Goal: Task Accomplishment & Management: Manage account settings

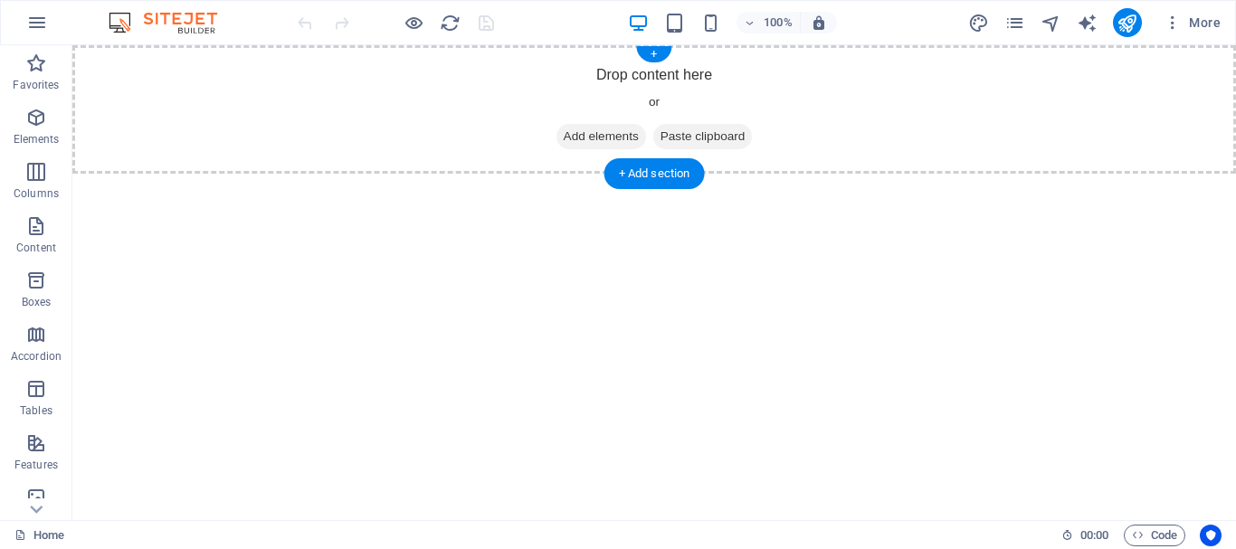
click at [720, 132] on span "Paste clipboard" at bounding box center [703, 136] width 100 height 25
click at [1090, 26] on icon "text_generator" at bounding box center [1087, 23] width 21 height 21
select select "English"
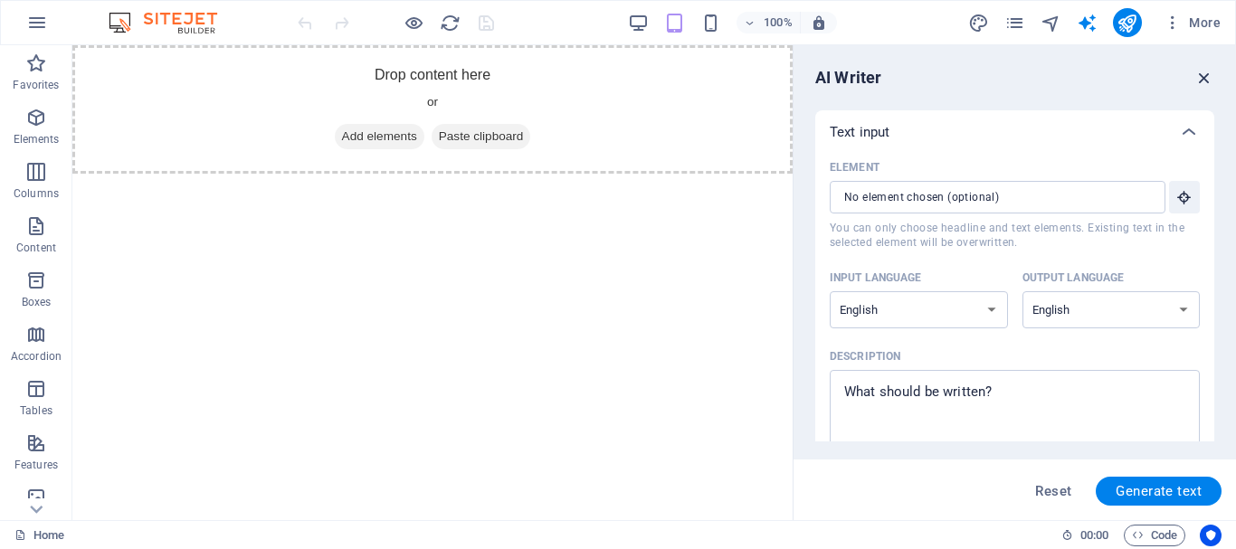
click at [1202, 81] on icon "button" at bounding box center [1204, 78] width 20 height 20
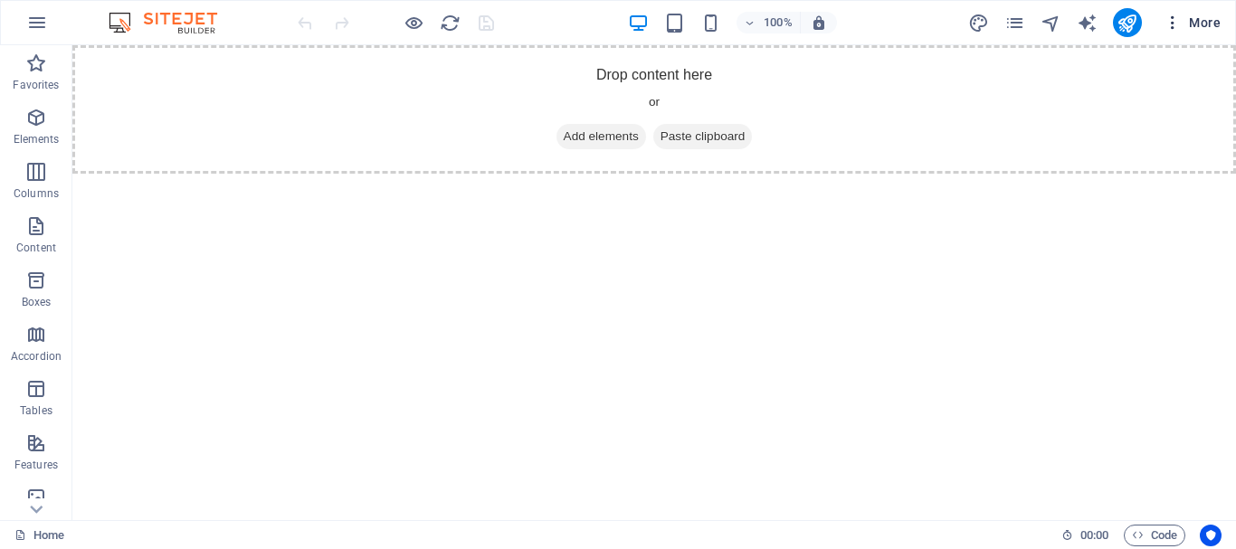
click at [1200, 28] on span "More" at bounding box center [1191, 23] width 57 height 18
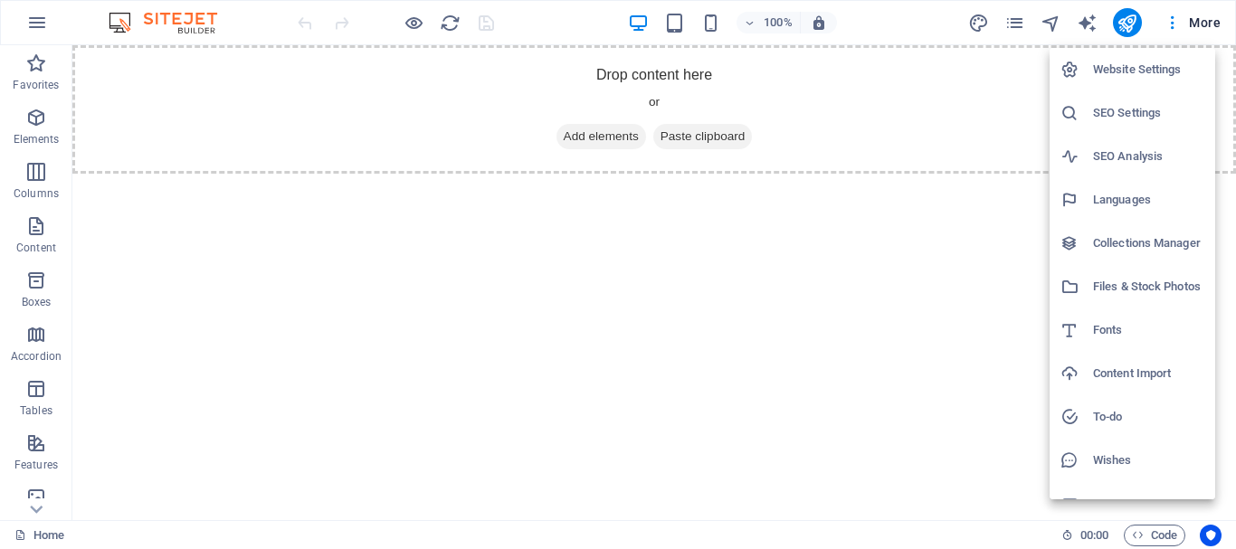
click at [1158, 74] on h6 "Website Settings" at bounding box center [1148, 70] width 111 height 22
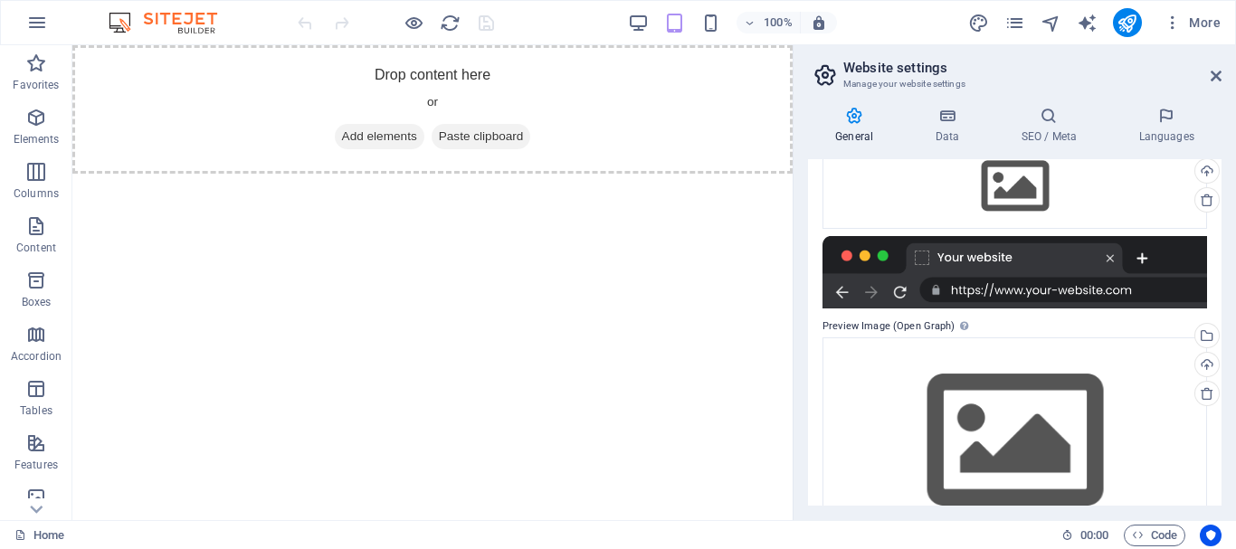
scroll to position [377, 0]
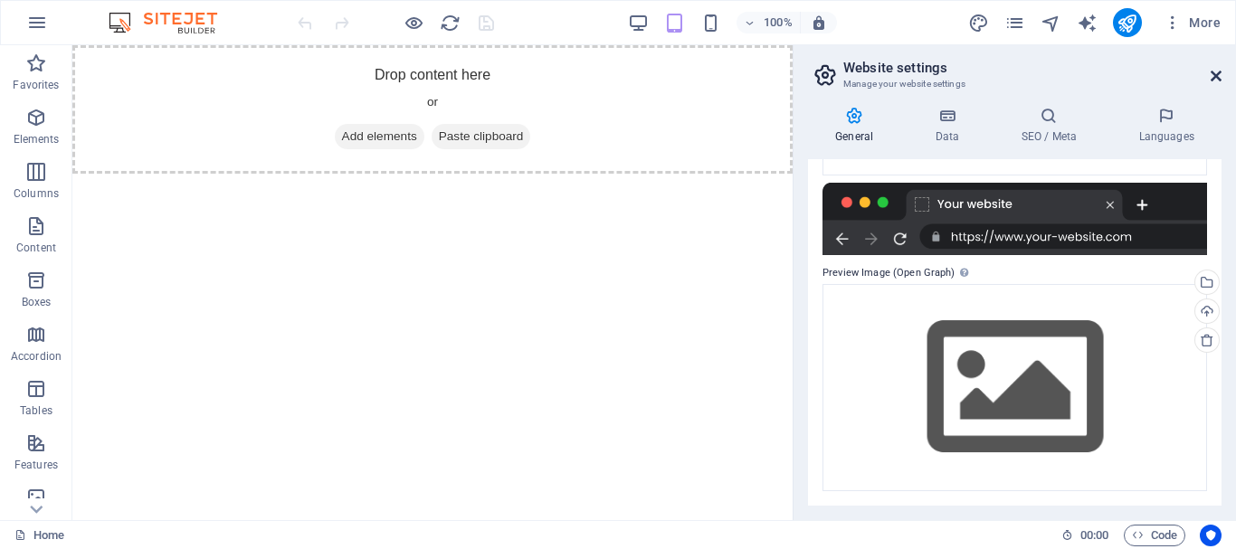
click at [1213, 78] on icon at bounding box center [1216, 76] width 11 height 14
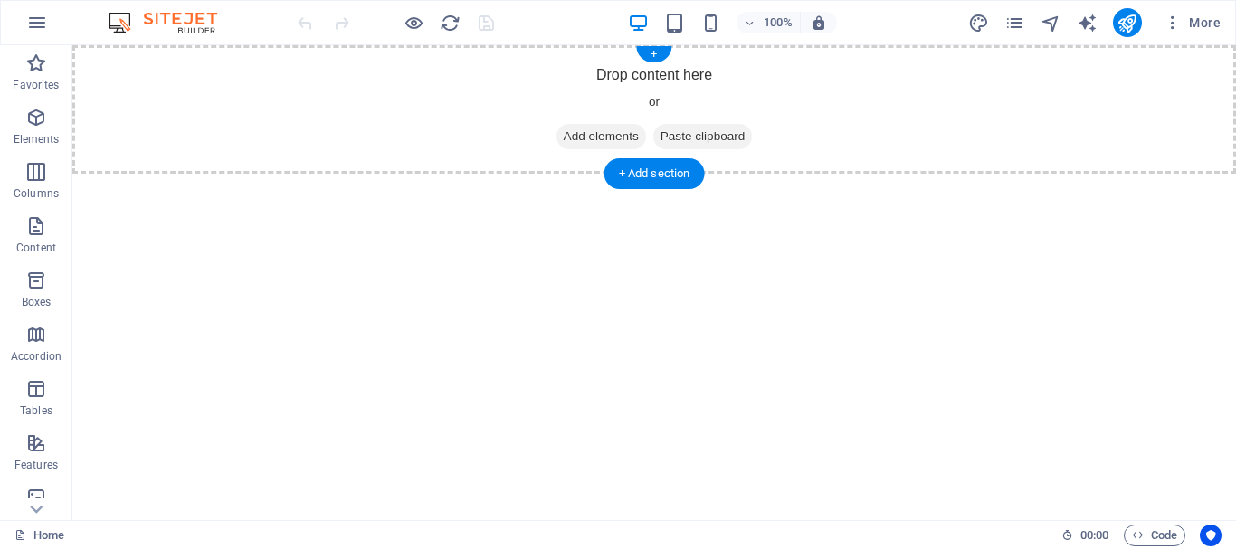
click at [607, 137] on span "Add elements" at bounding box center [601, 136] width 90 height 25
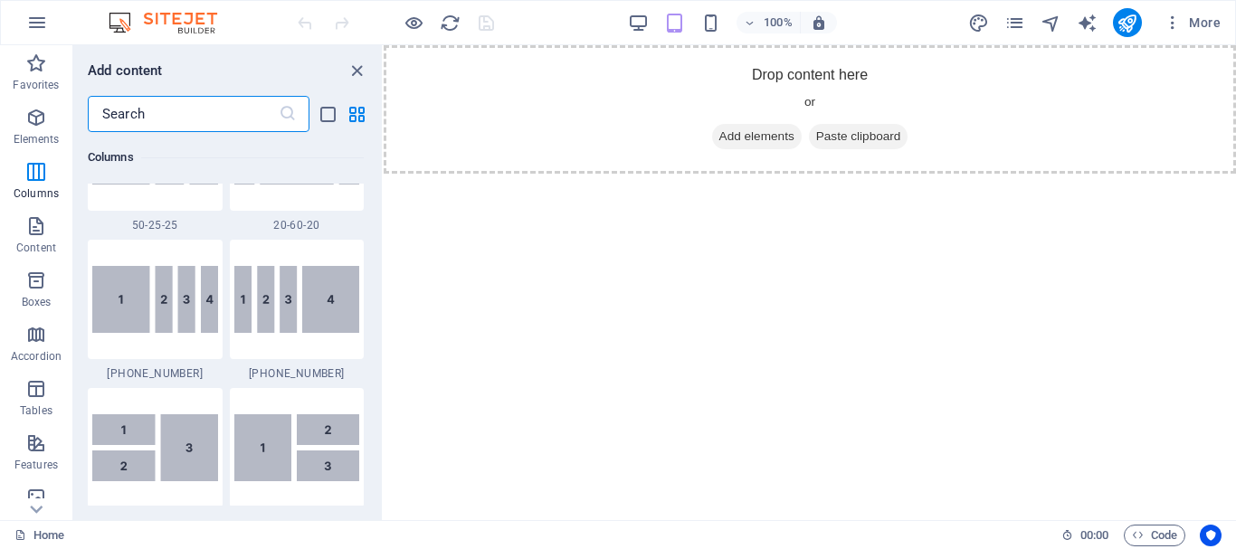
scroll to position [2049, 0]
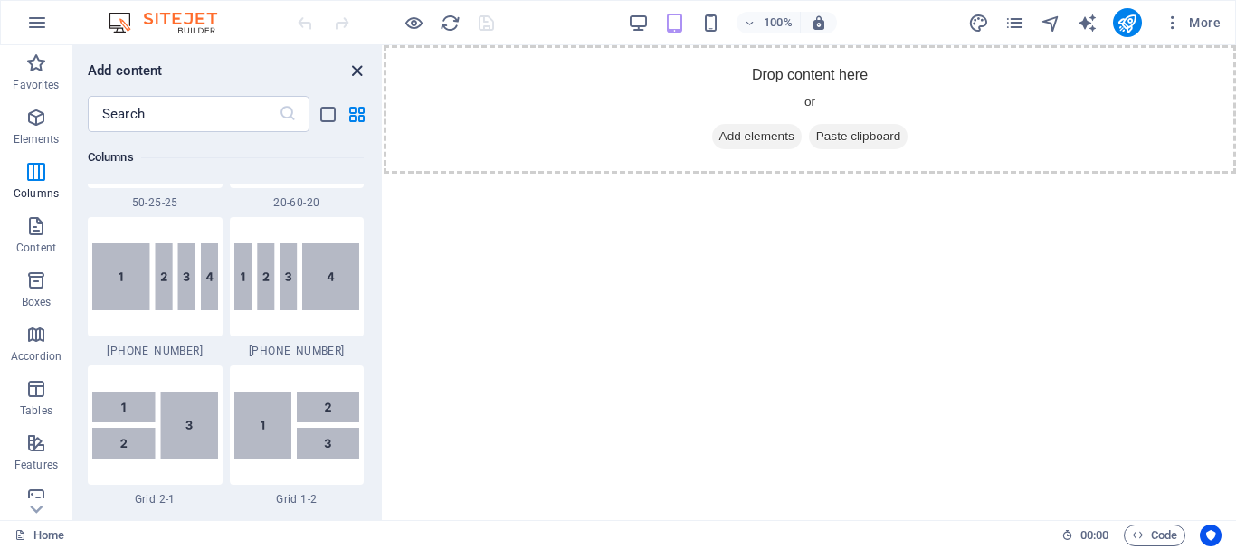
click at [353, 67] on icon "close panel" at bounding box center [357, 71] width 21 height 21
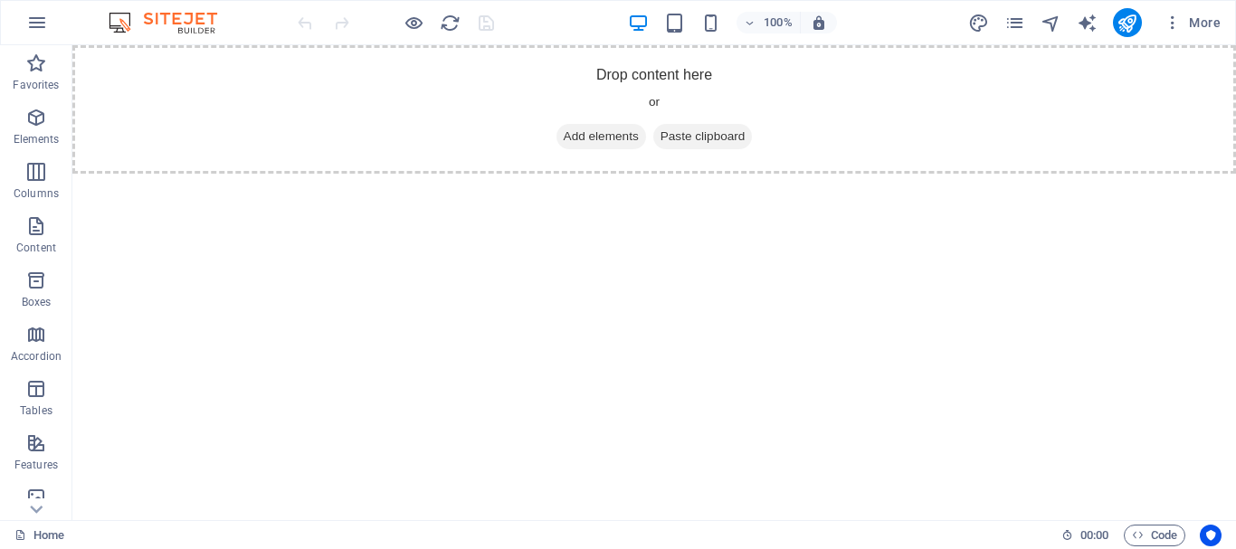
click at [1068, 174] on html "Skip to main content Drop content here or Add elements Paste clipboard" at bounding box center [653, 109] width 1163 height 128
click at [1170, 21] on icon "button" at bounding box center [1172, 23] width 18 height 18
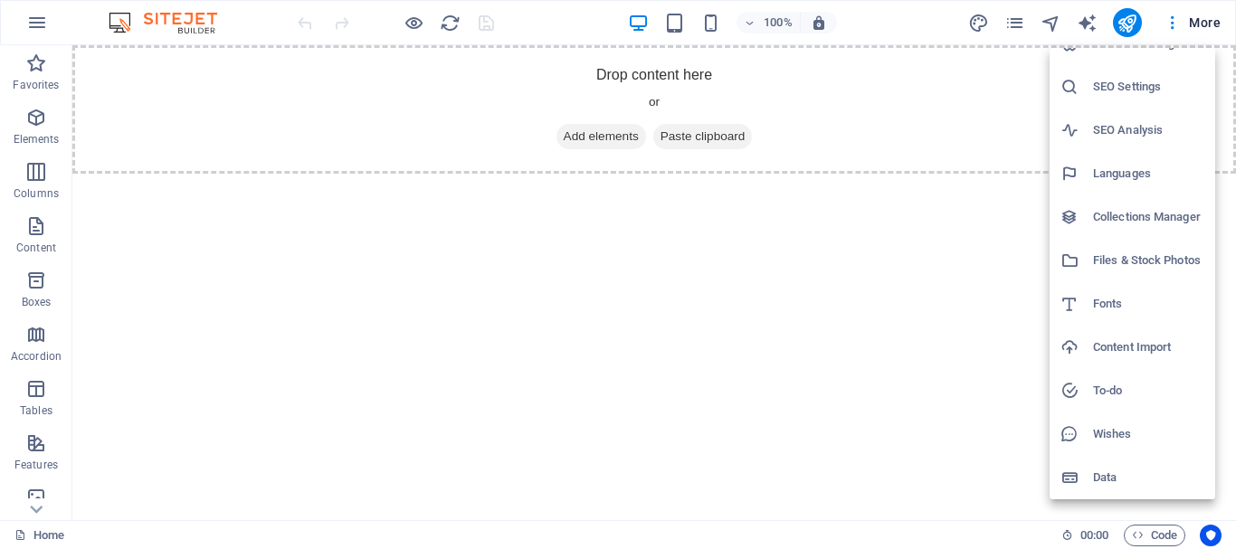
scroll to position [0, 0]
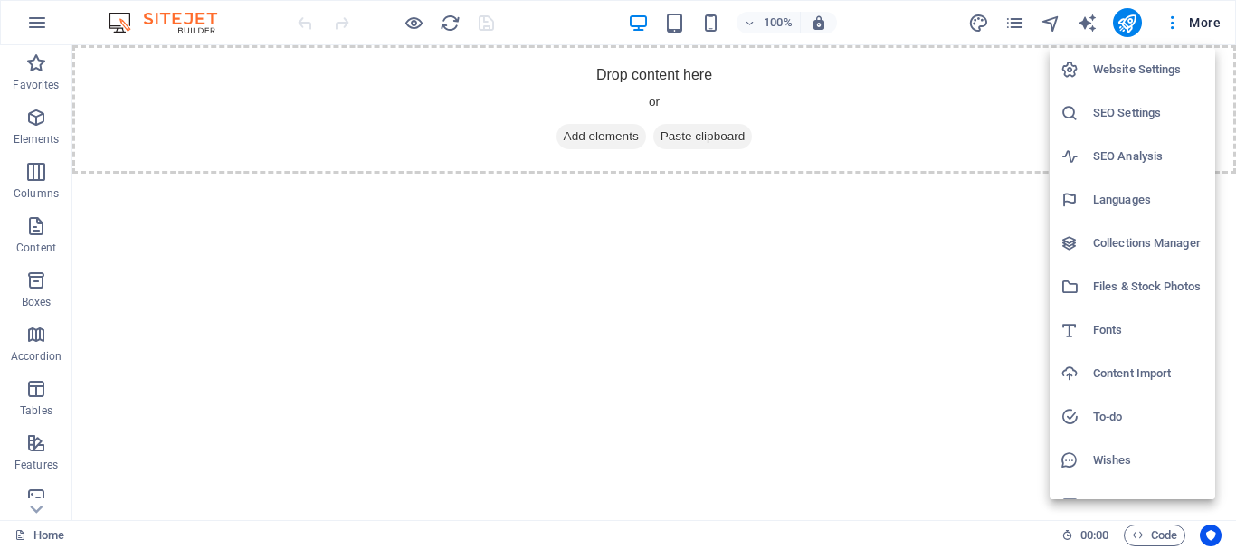
click at [997, 286] on div at bounding box center [618, 274] width 1236 height 549
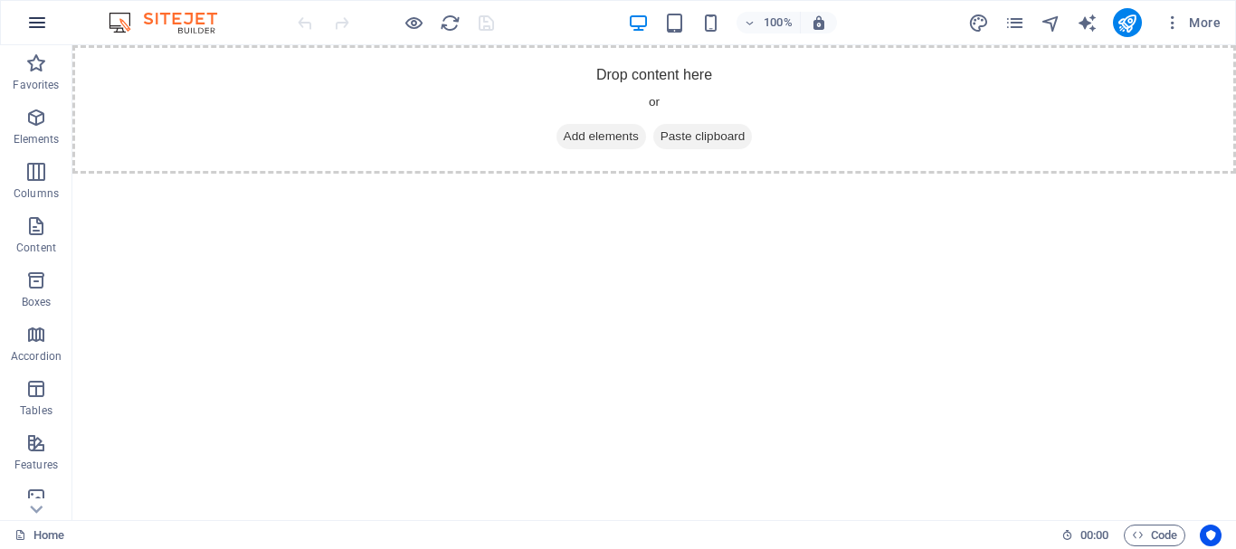
click at [40, 25] on icon "button" at bounding box center [37, 23] width 22 height 22
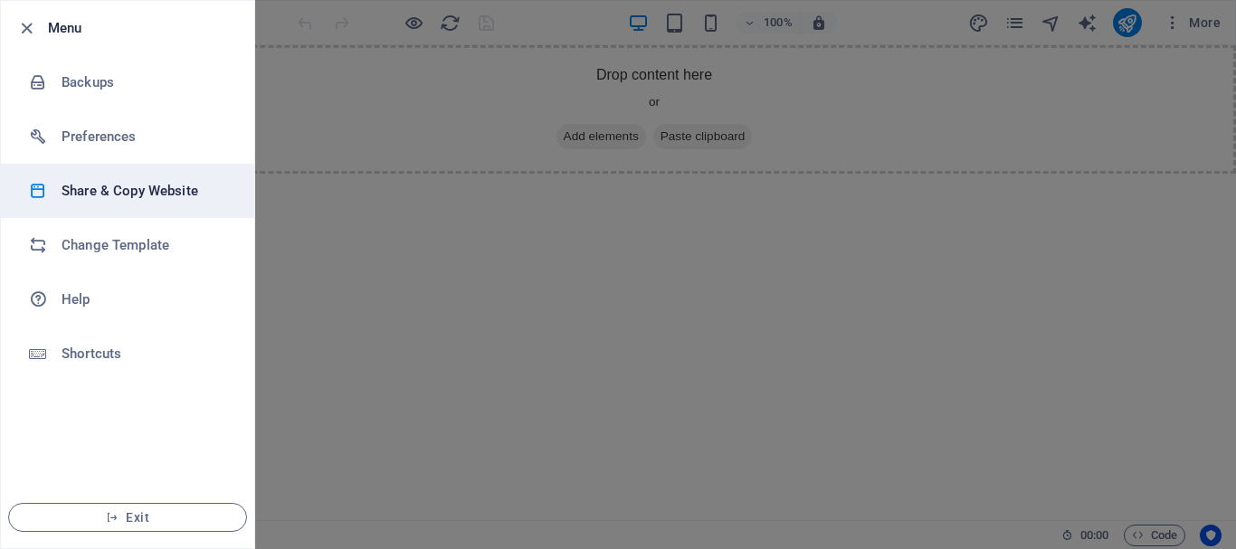
click at [183, 195] on h6 "Share & Copy Website" at bounding box center [145, 191] width 167 height 22
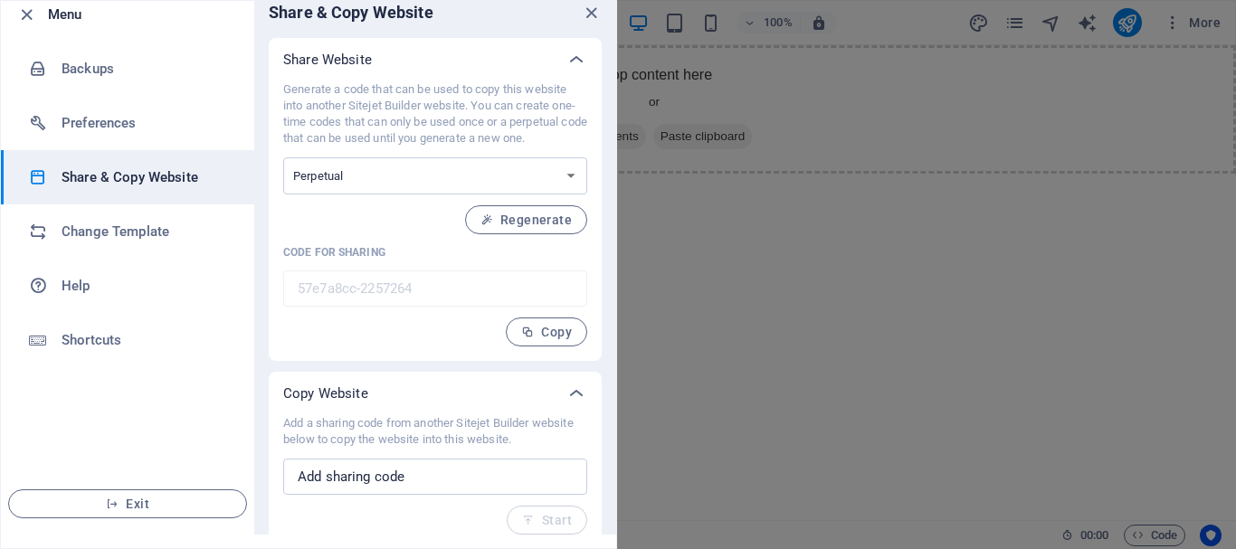
scroll to position [14, 0]
click at [513, 269] on div "Generate a code that can be used to copy this website into another Sitejet Buil…" at bounding box center [435, 213] width 304 height 265
click at [571, 174] on select "One-time Perpetual" at bounding box center [435, 175] width 304 height 37
click at [569, 219] on span "Regenerate" at bounding box center [525, 219] width 91 height 14
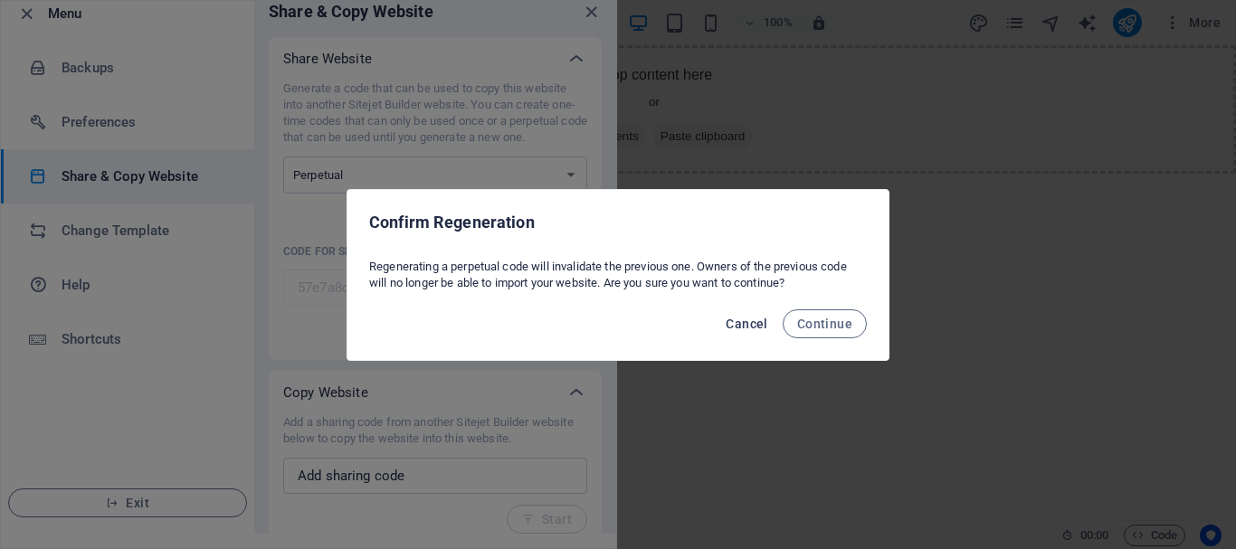
click at [731, 325] on span "Cancel" at bounding box center [747, 324] width 42 height 14
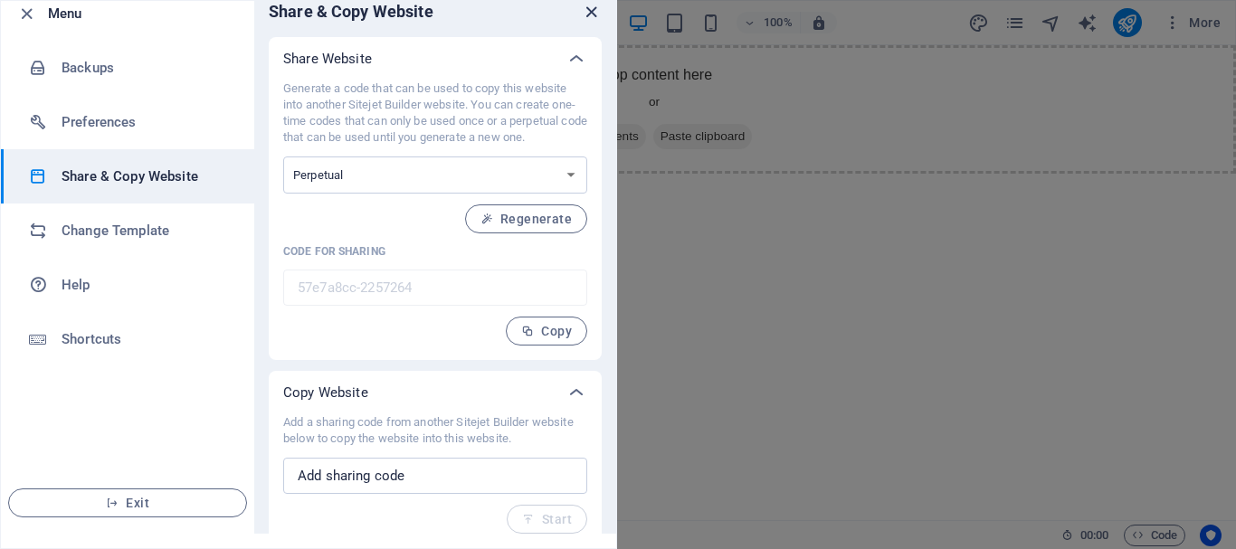
click at [592, 22] on icon "close" at bounding box center [591, 12] width 21 height 21
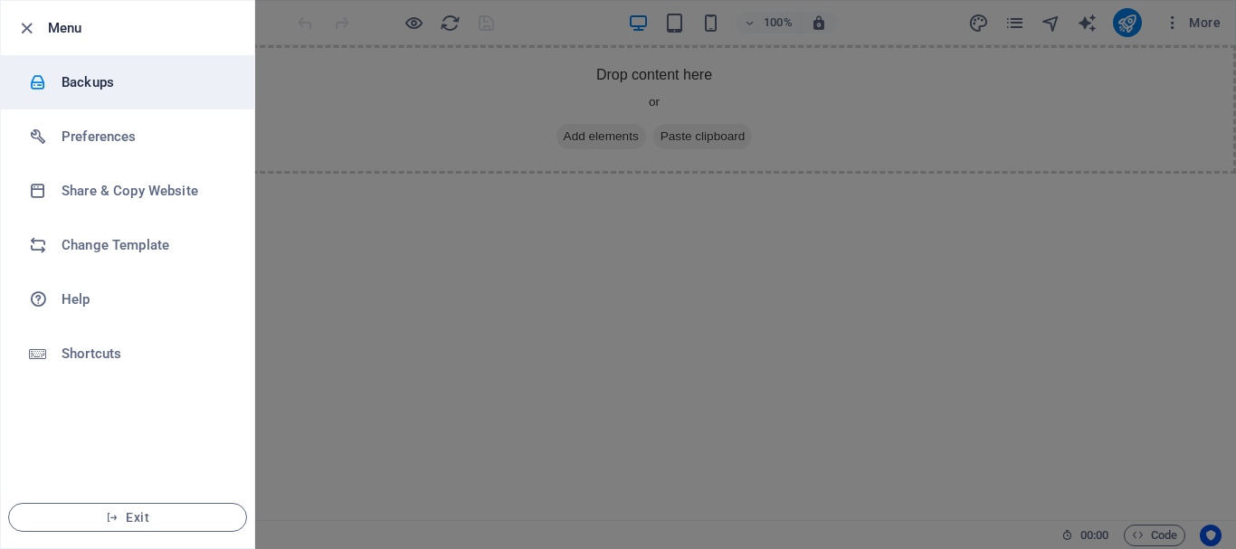
click at [176, 84] on h6 "Backups" at bounding box center [145, 82] width 167 height 22
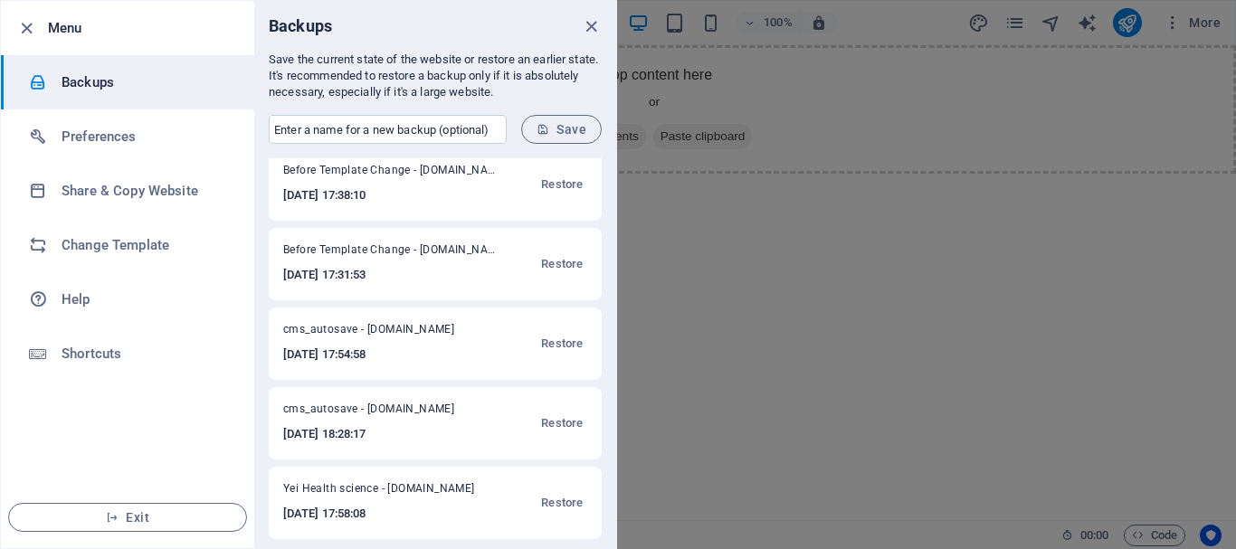
click at [466, 228] on div "cms_autosave - [DOMAIN_NAME] [DATE] 16:48:43 Restore cms_autosave - [DOMAIN_NAM…" at bounding box center [435, 353] width 362 height 390
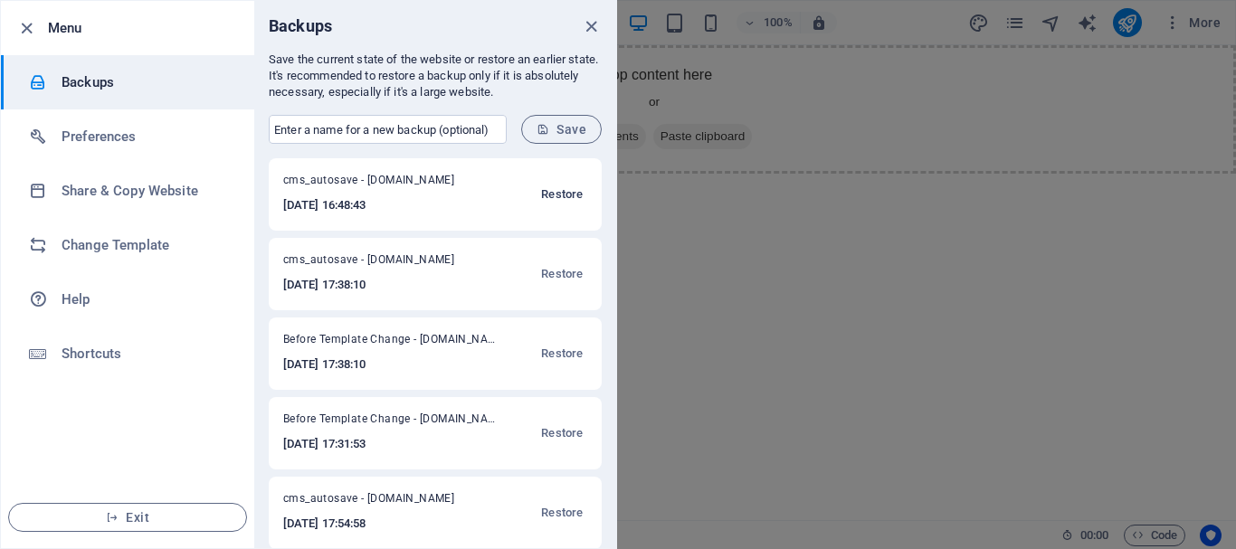
click at [555, 193] on span "Restore" at bounding box center [562, 195] width 42 height 22
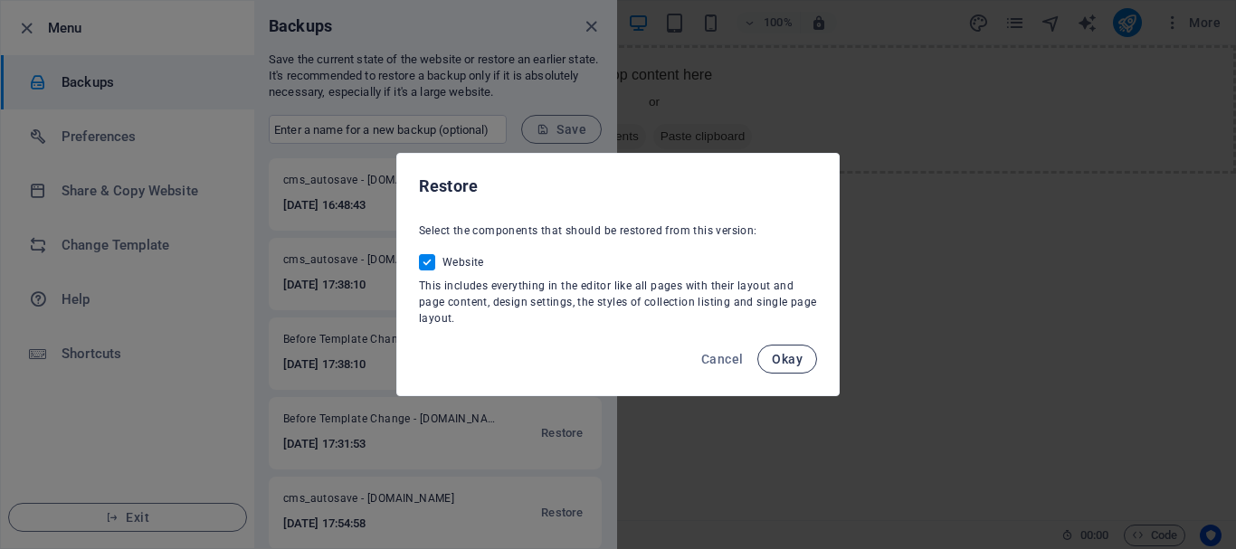
click at [781, 357] on span "Okay" at bounding box center [787, 359] width 31 height 14
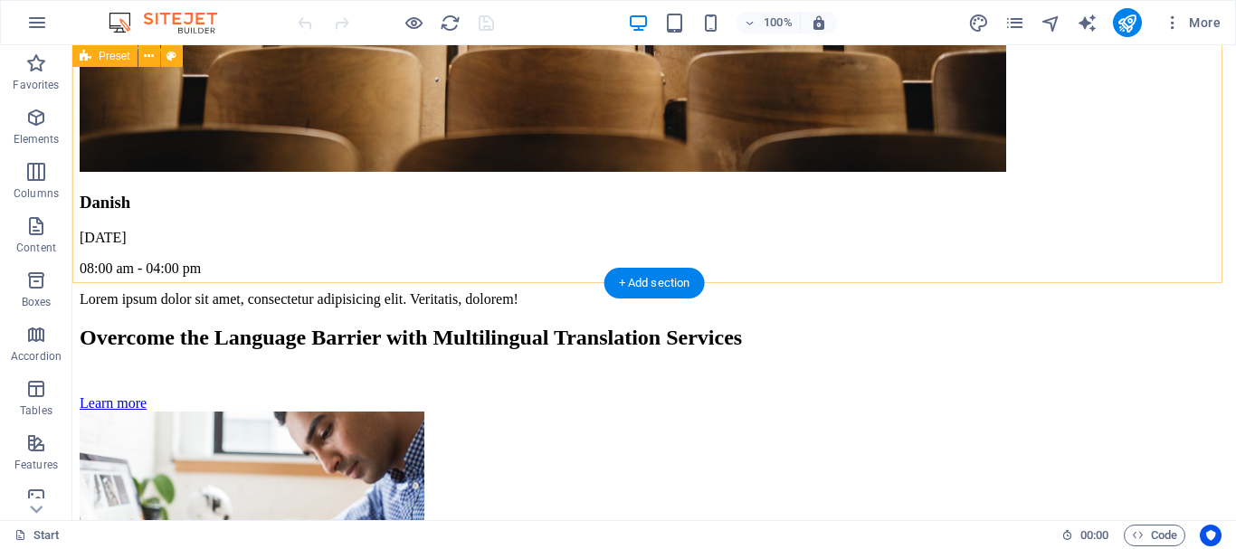
scroll to position [6689, 0]
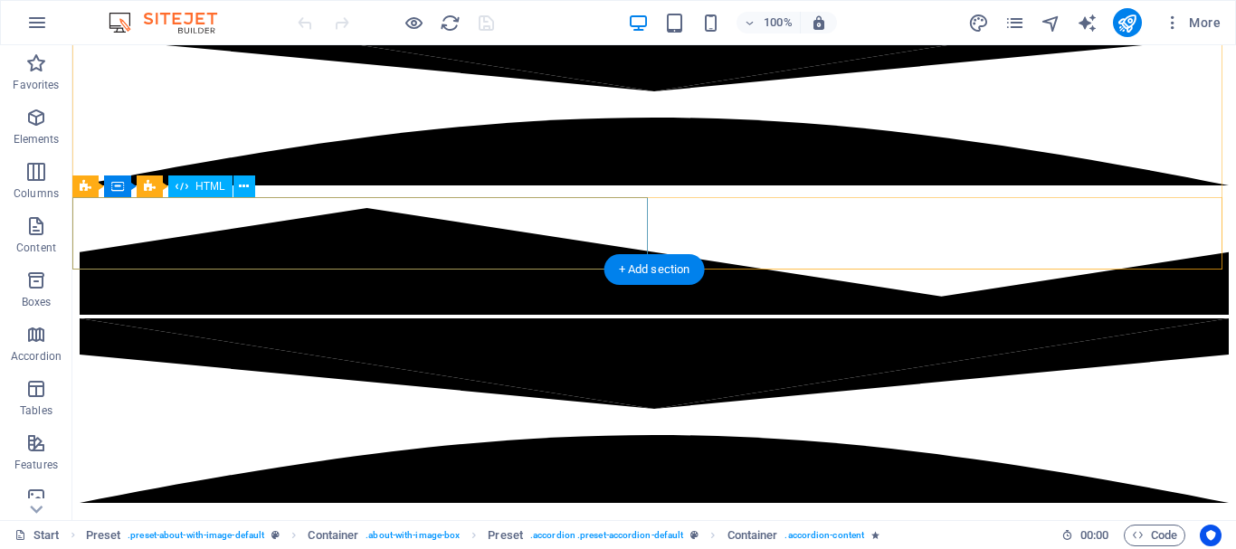
scroll to position [0, 0]
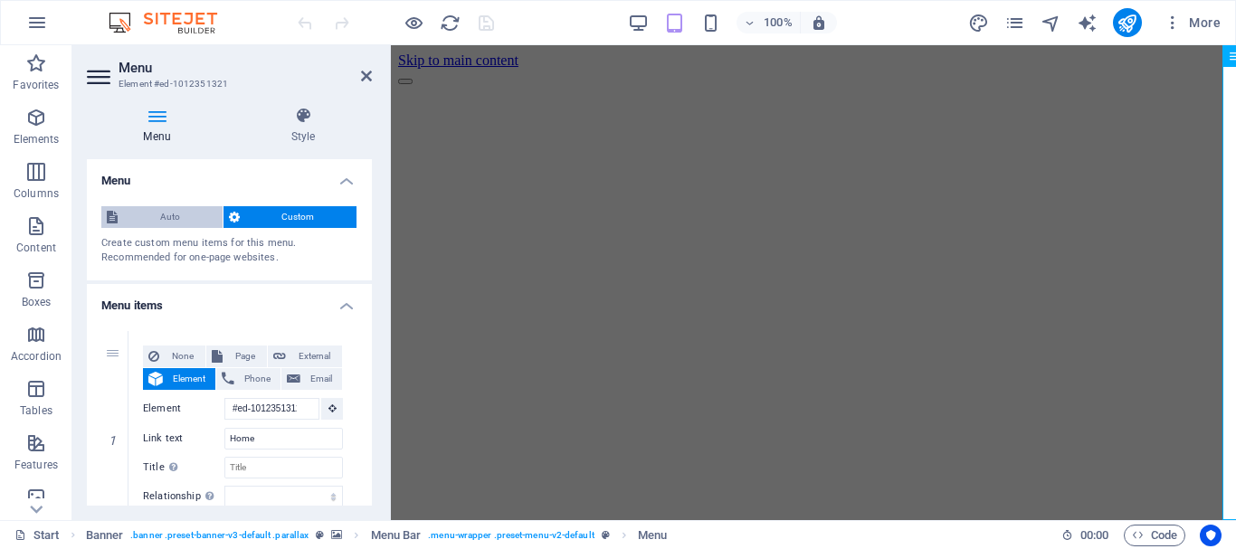
click at [182, 221] on span "Auto" at bounding box center [170, 217] width 94 height 22
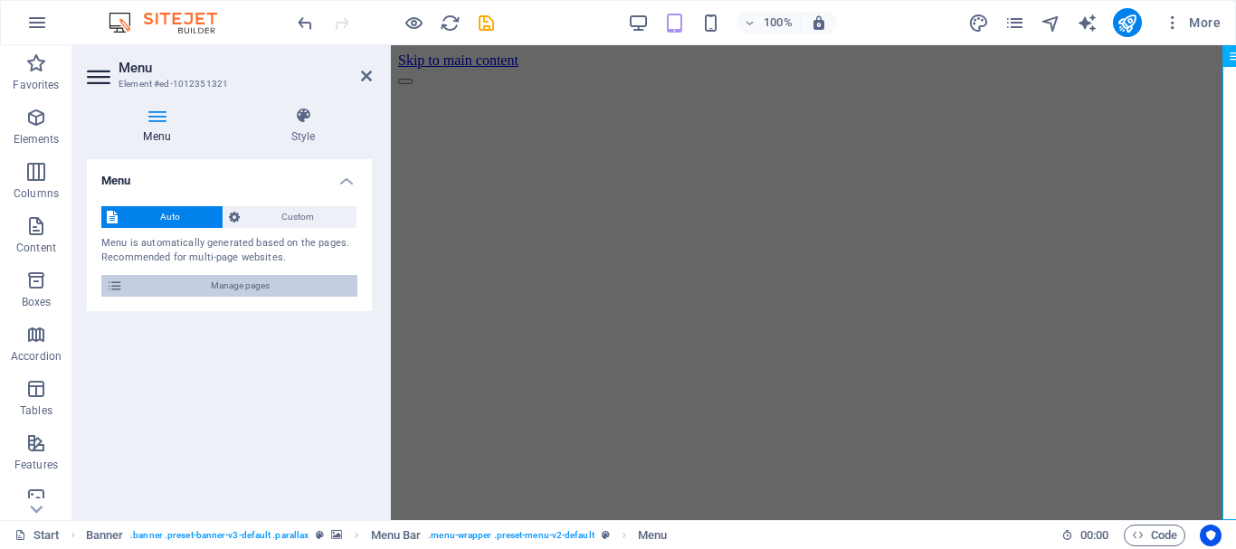
click at [288, 282] on span "Manage pages" at bounding box center [239, 286] width 223 height 22
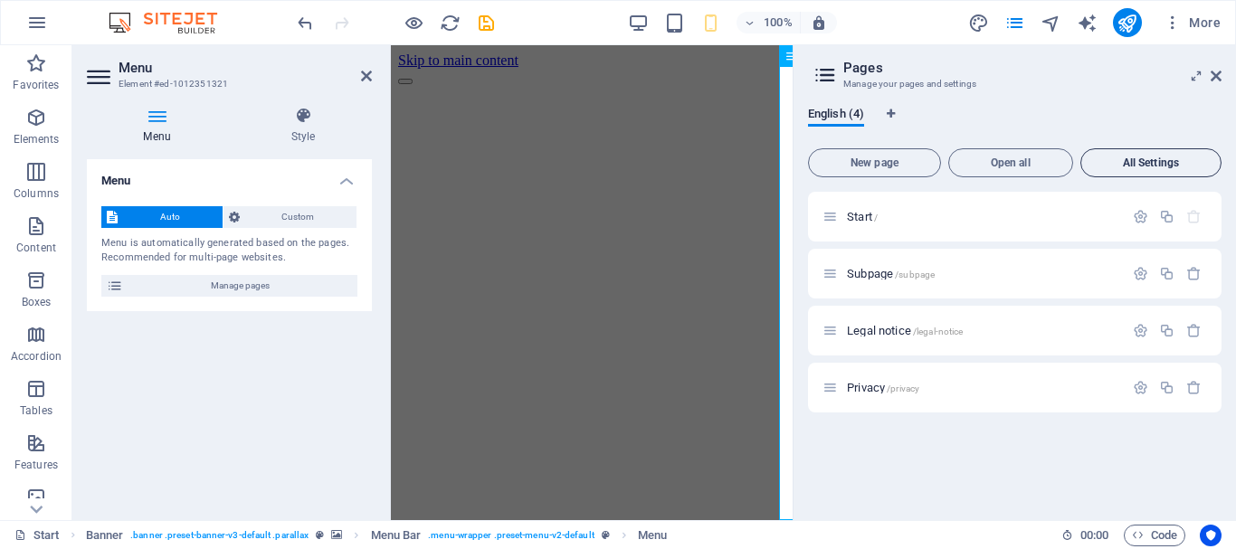
click at [1149, 157] on span "All Settings" at bounding box center [1150, 162] width 125 height 11
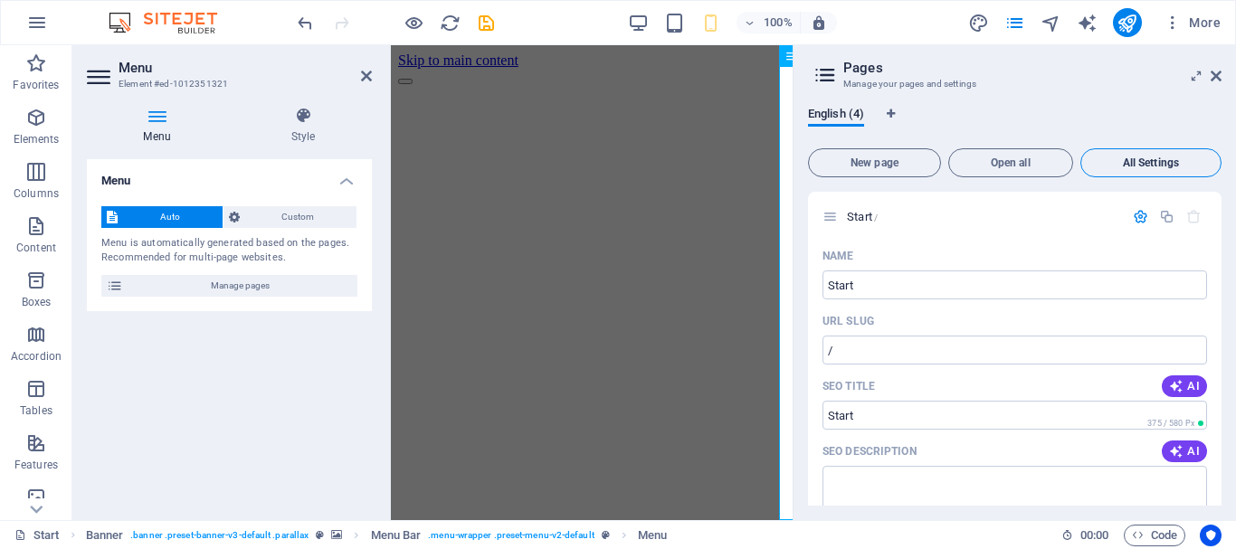
scroll to position [2207, 0]
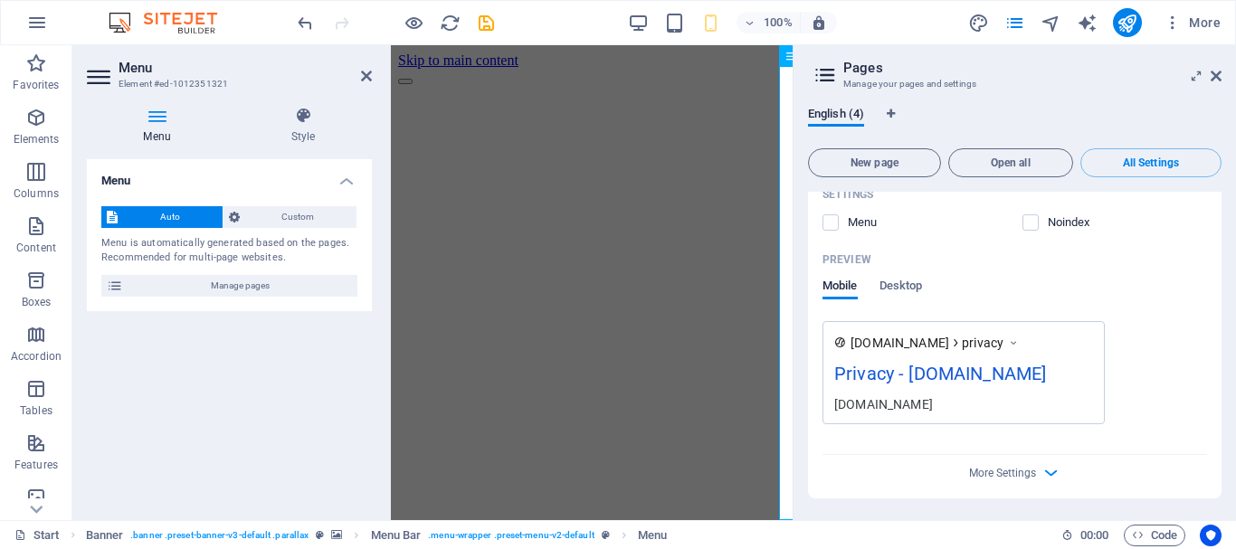
click at [1055, 274] on div "Preview" at bounding box center [1014, 259] width 385 height 29
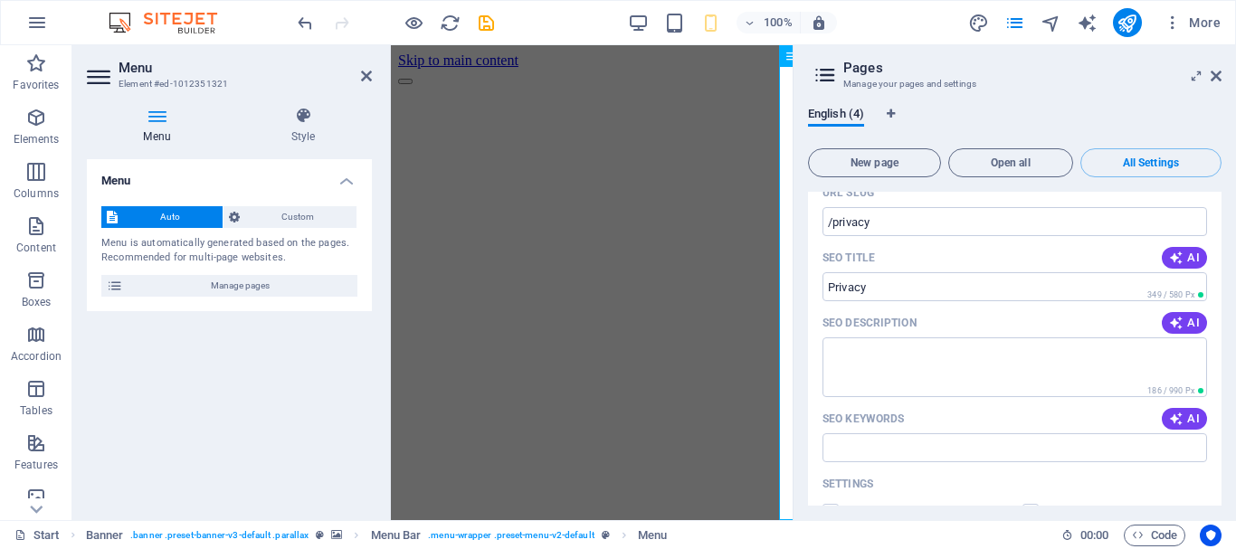
scroll to position [2374, 0]
click at [1181, 264] on span "AI" at bounding box center [1184, 257] width 31 height 14
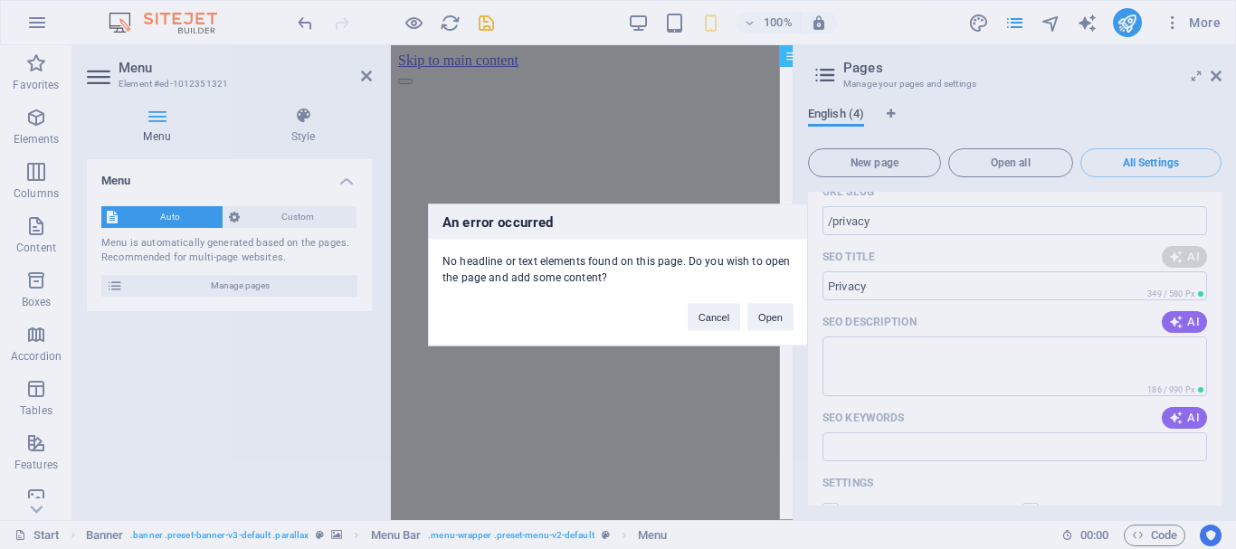
click at [633, 267] on div "No headline or text elements found on this page. Do you wish to open the page a…" at bounding box center [618, 262] width 378 height 46
click at [756, 325] on button "Open" at bounding box center [770, 316] width 46 height 27
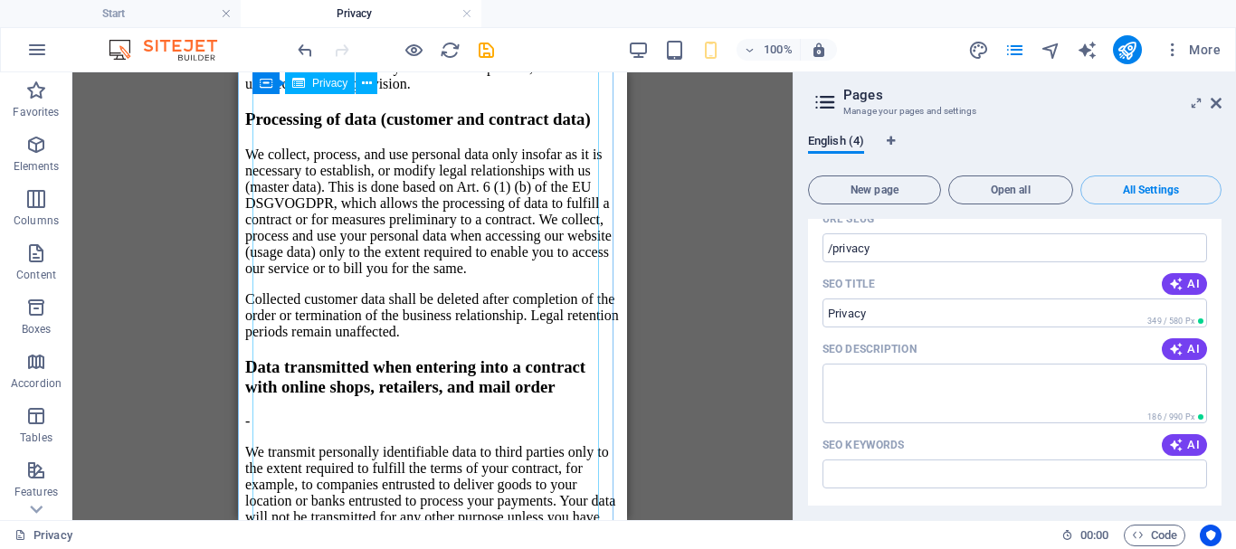
scroll to position [3932, 0]
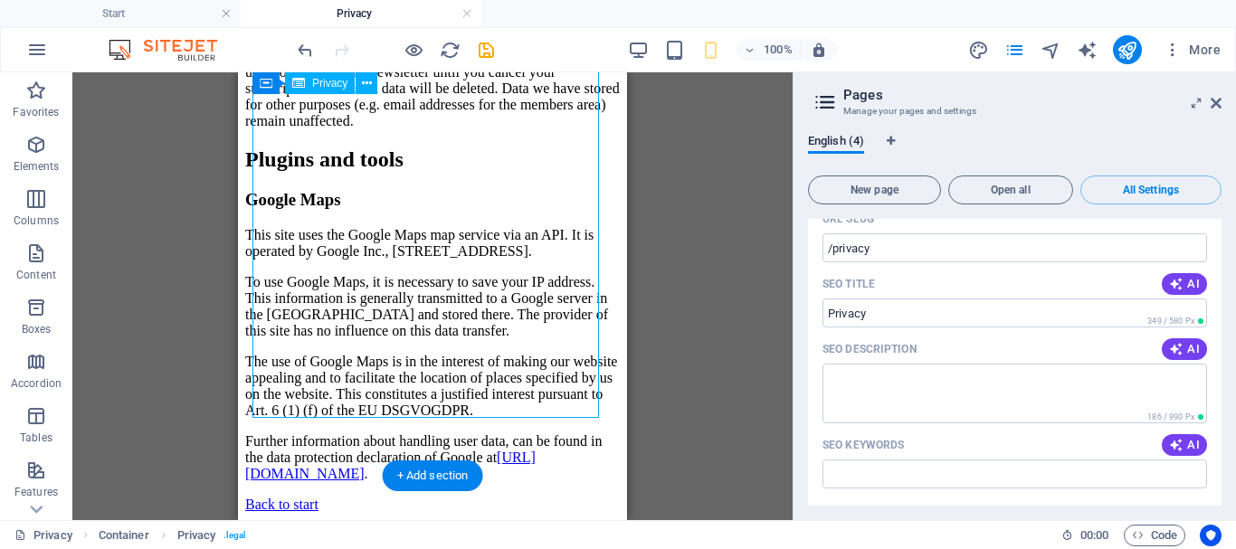
scroll to position [7750, 0]
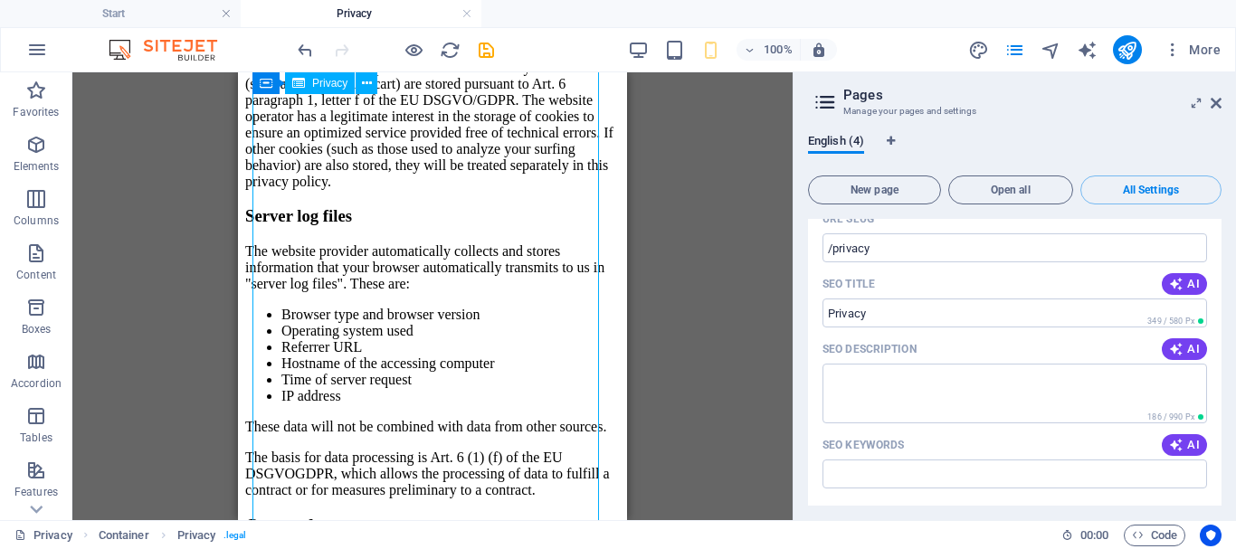
scroll to position [2986, 0]
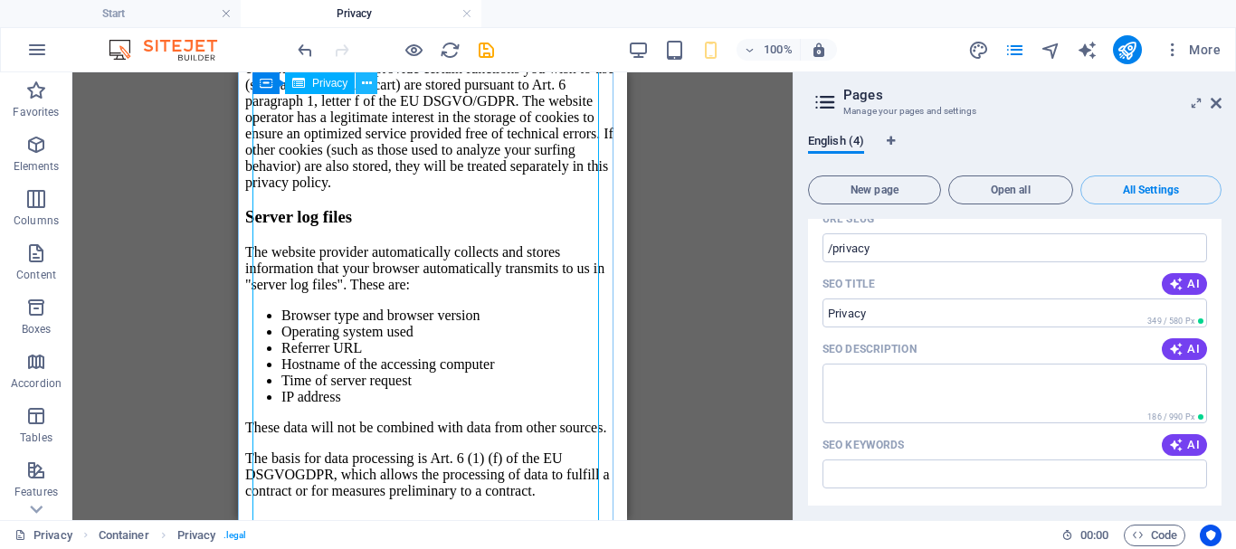
click at [372, 85] on button at bounding box center [367, 83] width 22 height 22
click at [305, 166] on div "Privacy Policy An overview of data protection General The following gives a sim…" at bounding box center [432, 148] width 375 height 6004
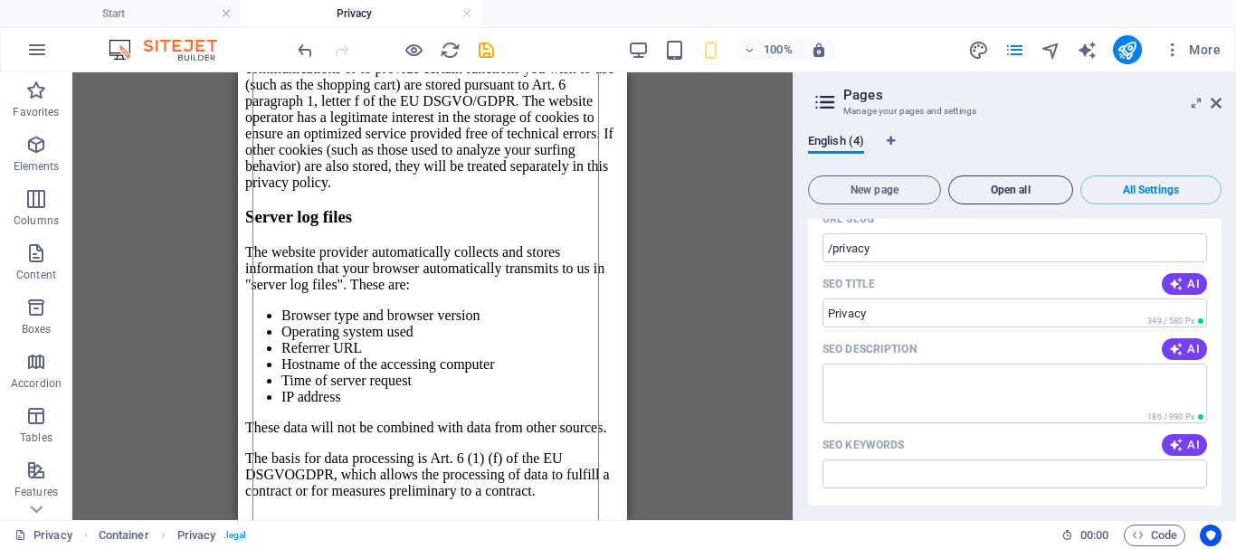
click at [1041, 189] on span "Open all" at bounding box center [1010, 190] width 109 height 11
click at [709, 14] on link at bounding box center [707, 13] width 11 height 17
click at [465, 13] on link at bounding box center [466, 13] width 11 height 17
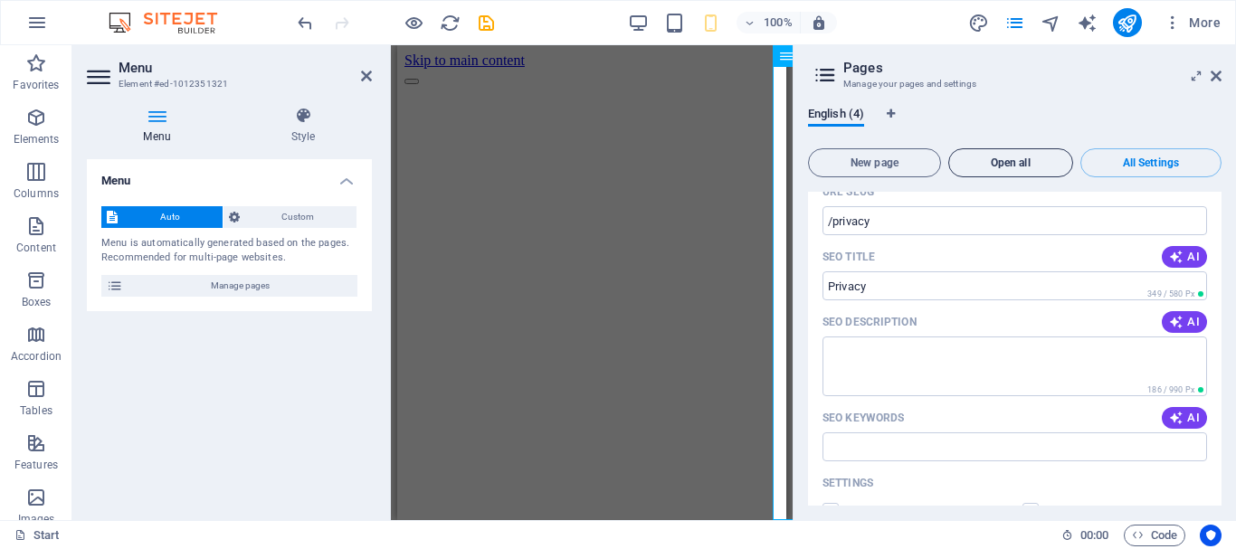
click at [1007, 160] on span "Open all" at bounding box center [1010, 162] width 109 height 11
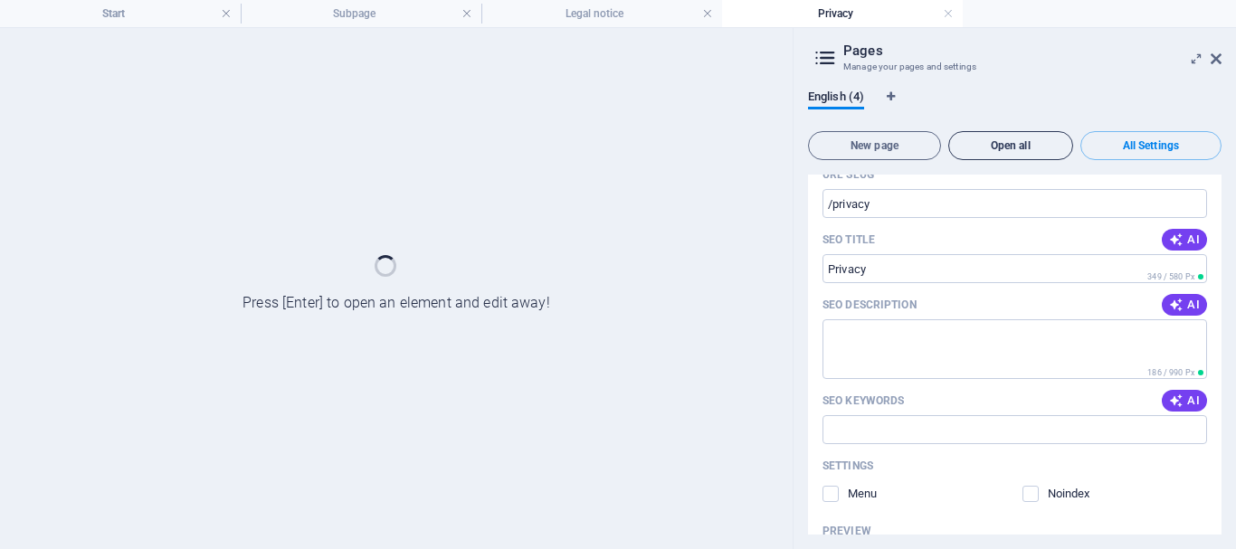
click at [1007, 160] on div "New page Open all All Settings Start / Name Start ​ URL SLUG / ​ SEO Title AI ​…" at bounding box center [1014, 329] width 413 height 411
click at [840, 99] on span "English (4)" at bounding box center [836, 98] width 56 height 25
click at [422, 132] on div at bounding box center [396, 288] width 793 height 521
click at [1219, 57] on icon at bounding box center [1216, 59] width 11 height 14
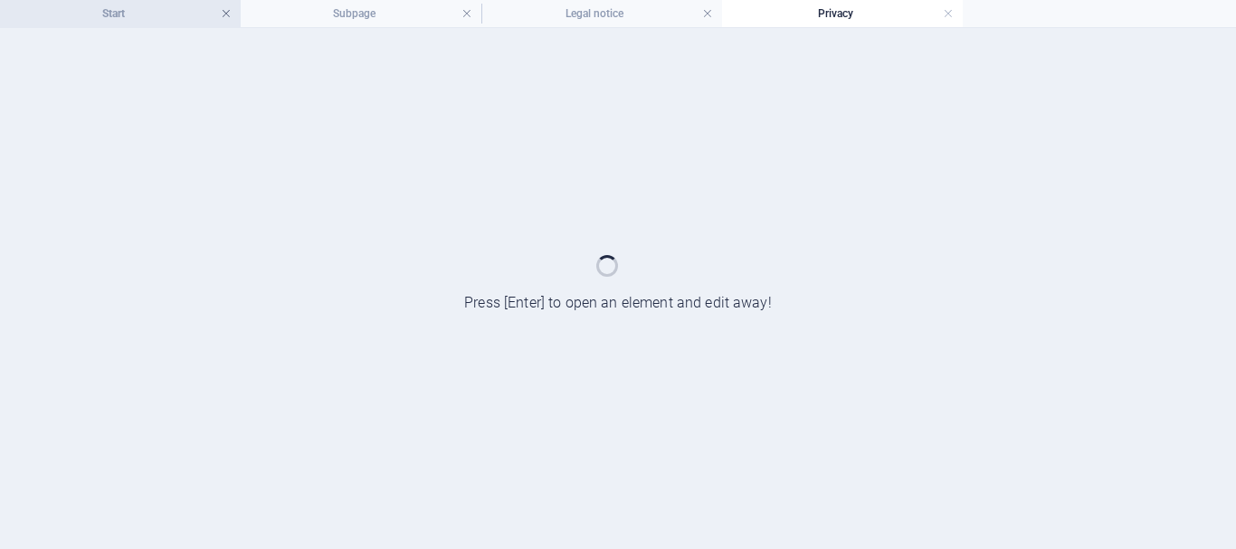
click at [228, 11] on link at bounding box center [226, 13] width 11 height 17
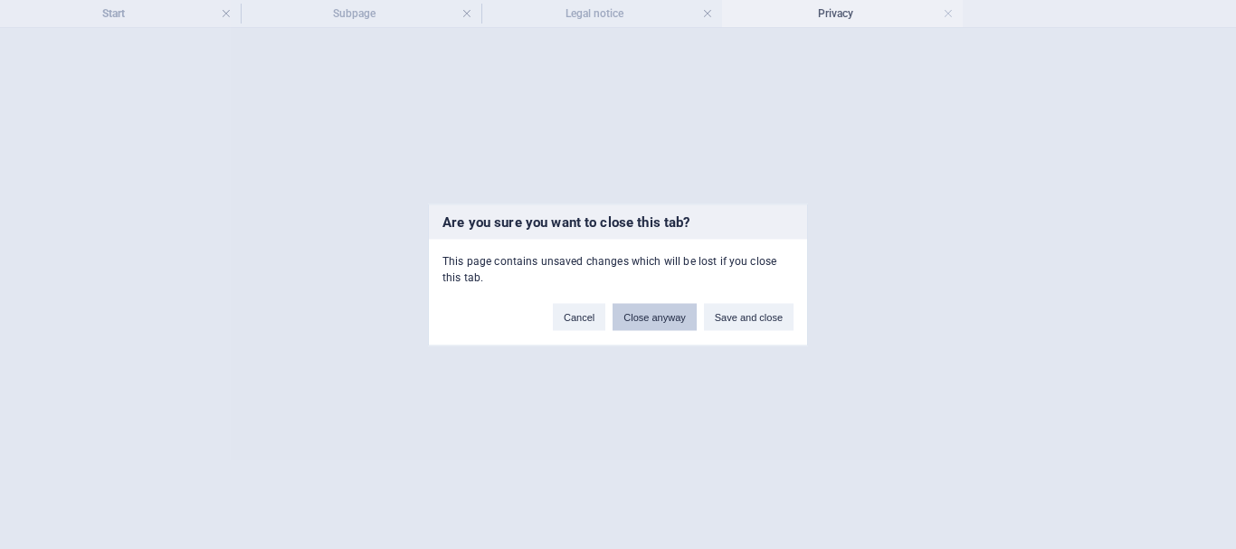
click at [684, 314] on button "Close anyway" at bounding box center [653, 316] width 83 height 27
click at [684, 314] on div at bounding box center [618, 288] width 1236 height 521
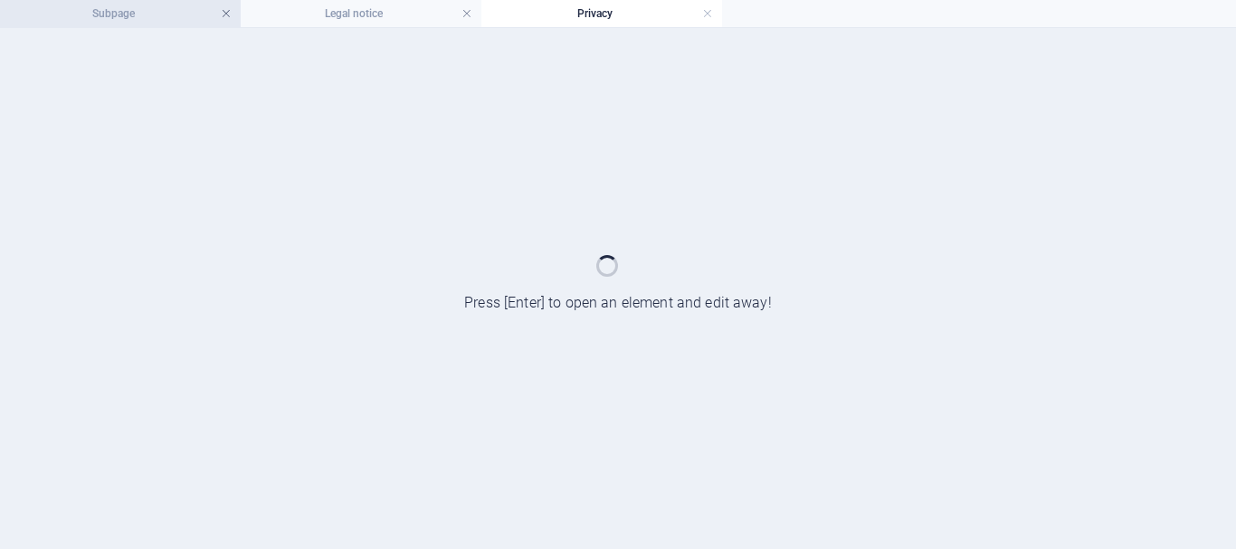
click at [225, 17] on link at bounding box center [226, 13] width 11 height 17
